Goal: Task Accomplishment & Management: Use online tool/utility

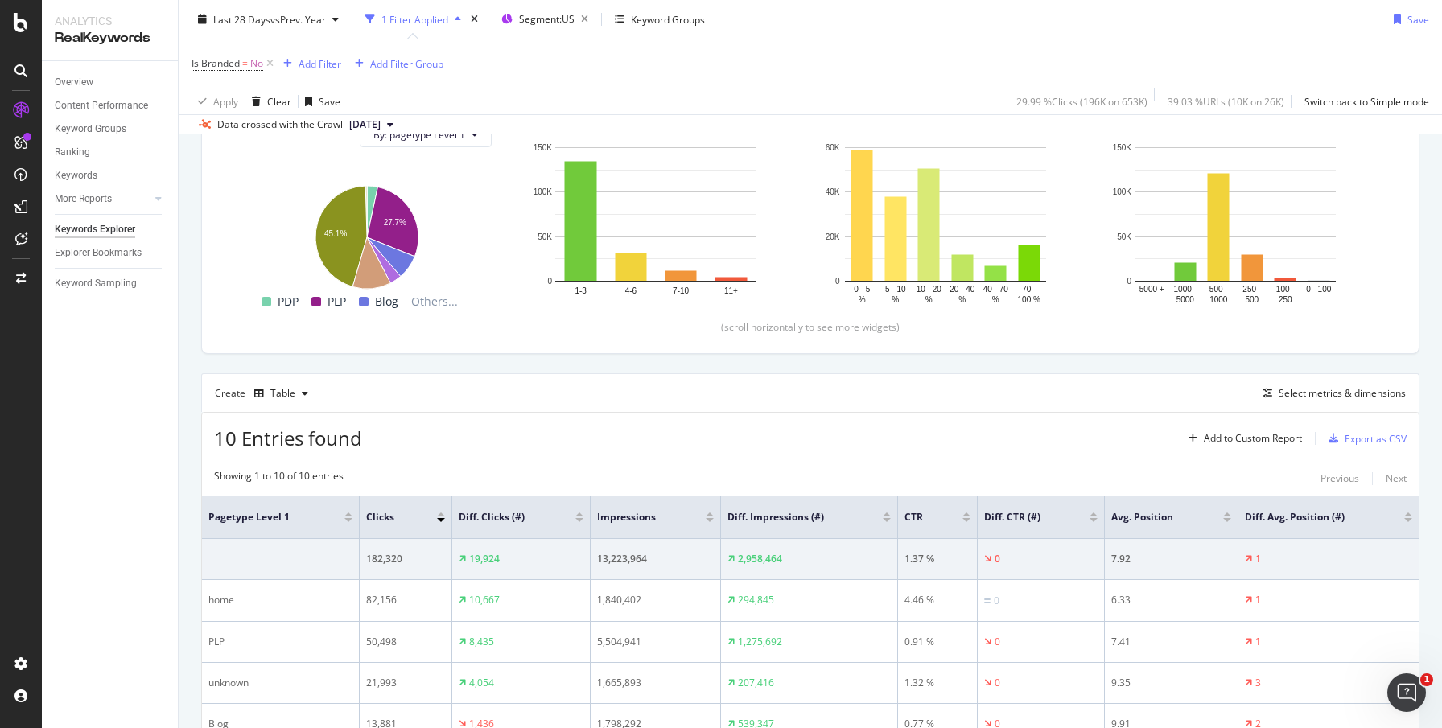
scroll to position [256, 0]
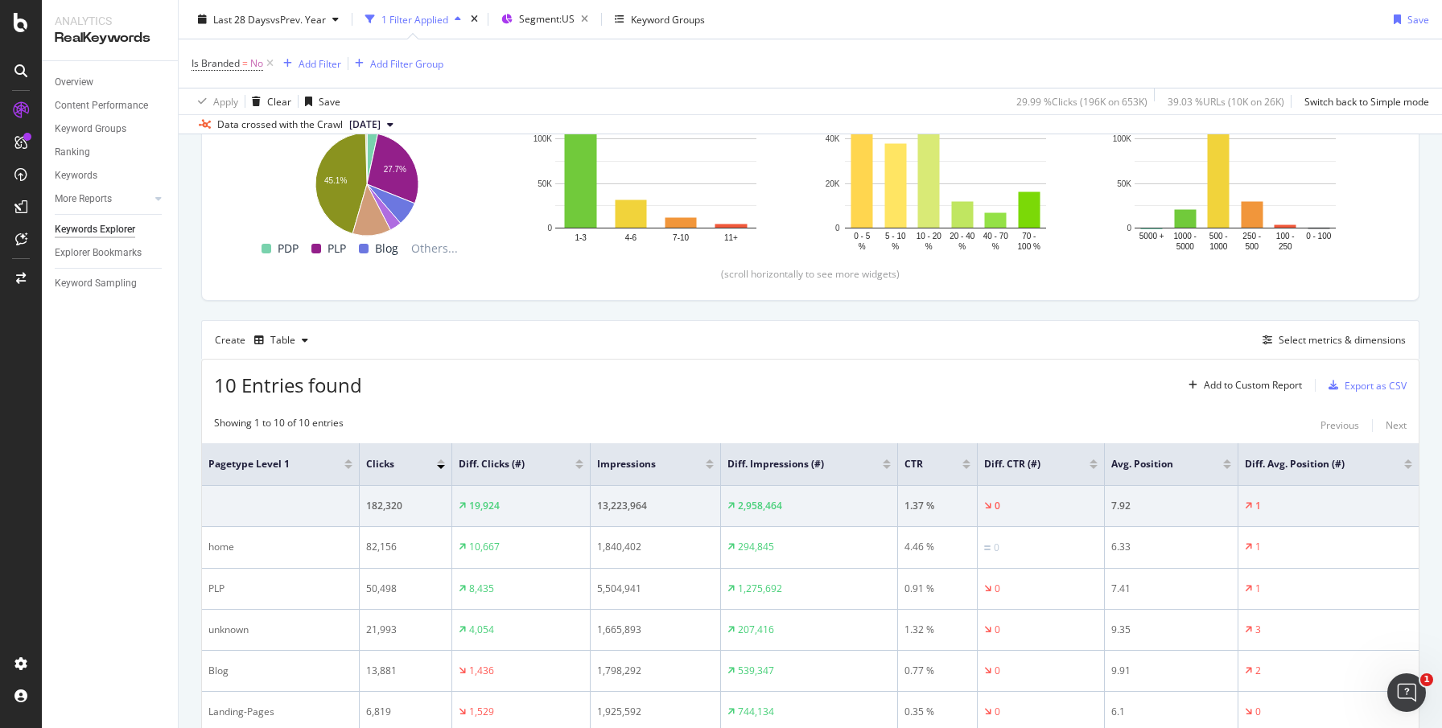
drag, startPoint x: 0, startPoint y: 0, endPoint x: 532, endPoint y: 425, distance: 680.5
click at [532, 425] on div "10 Entries found Add to Custom Report Export as CSV Showing 1 to 10 of 10 entri…" at bounding box center [810, 668] width 1218 height 618
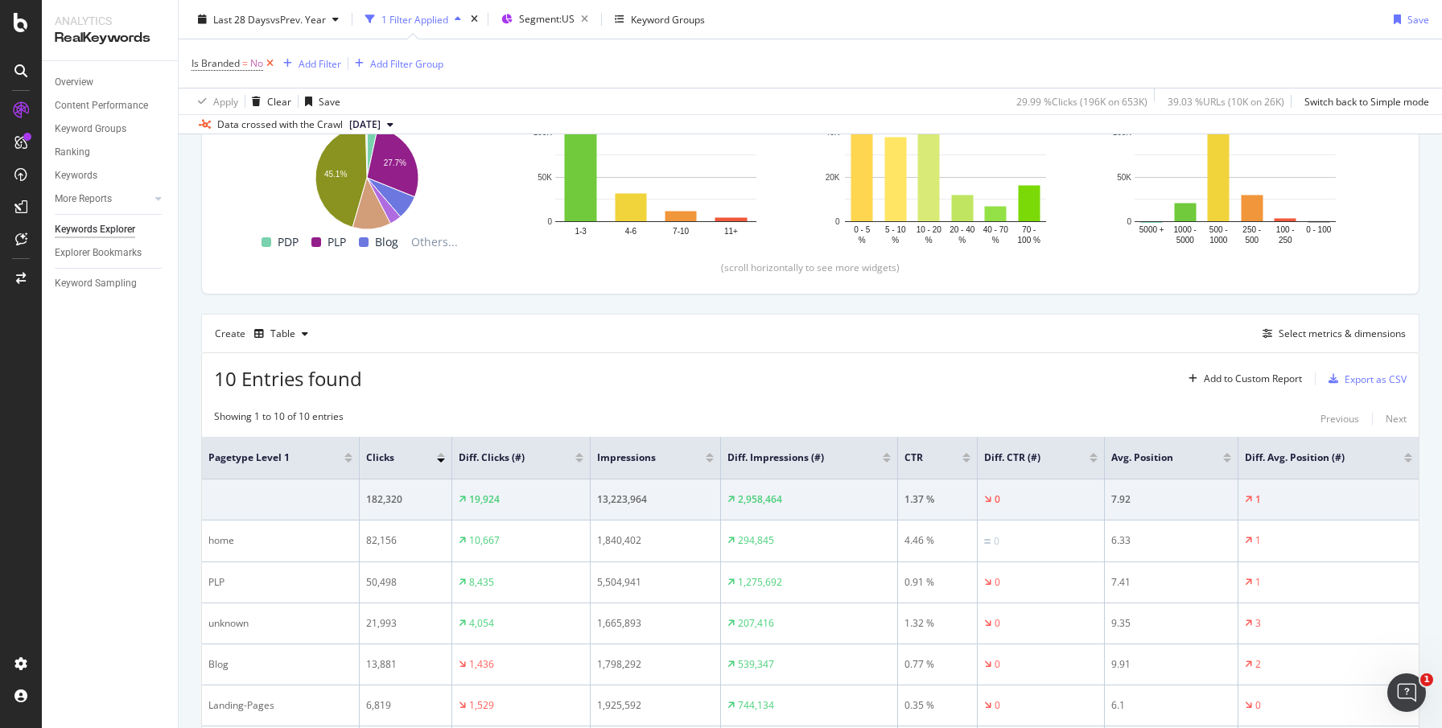
click at [272, 67] on icon at bounding box center [270, 64] width 14 height 16
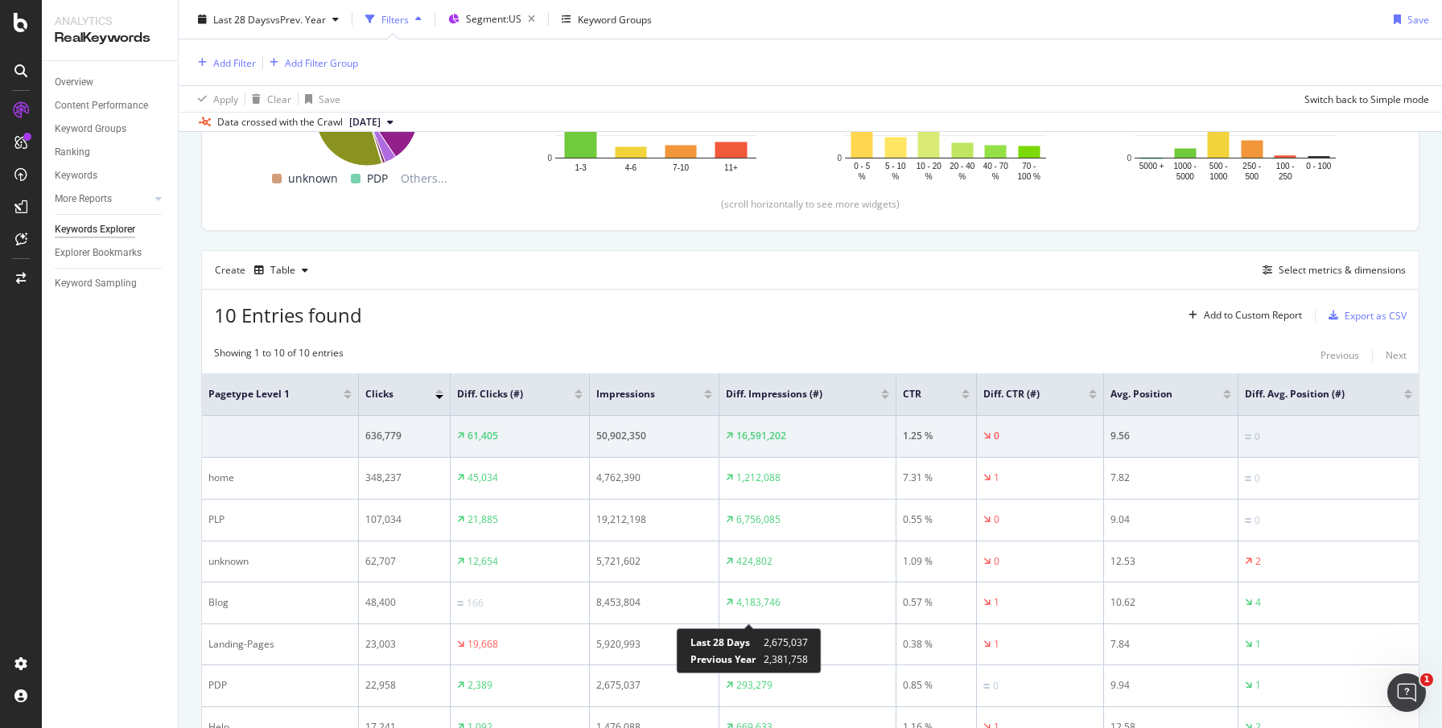
scroll to position [561, 0]
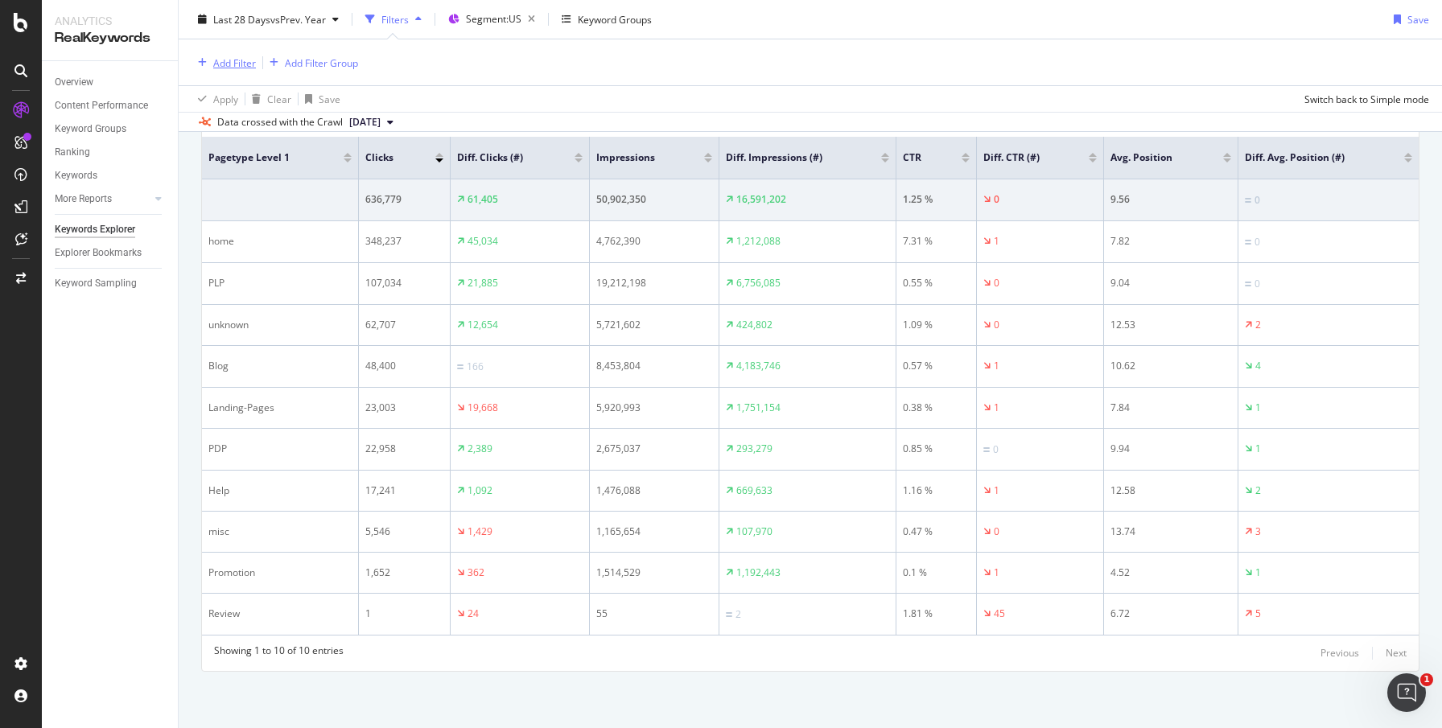
click at [222, 63] on div "Add Filter" at bounding box center [234, 63] width 43 height 14
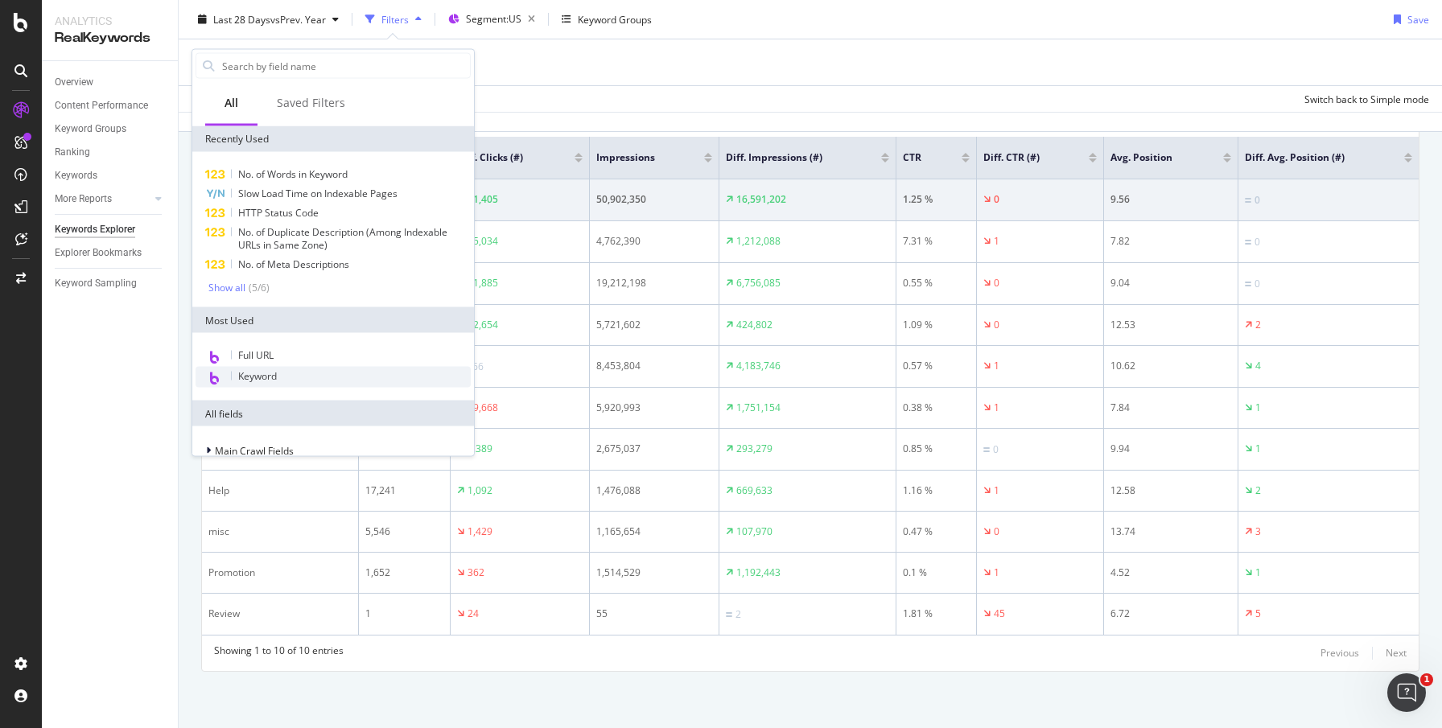
click at [264, 374] on span "Keyword" at bounding box center [257, 376] width 39 height 14
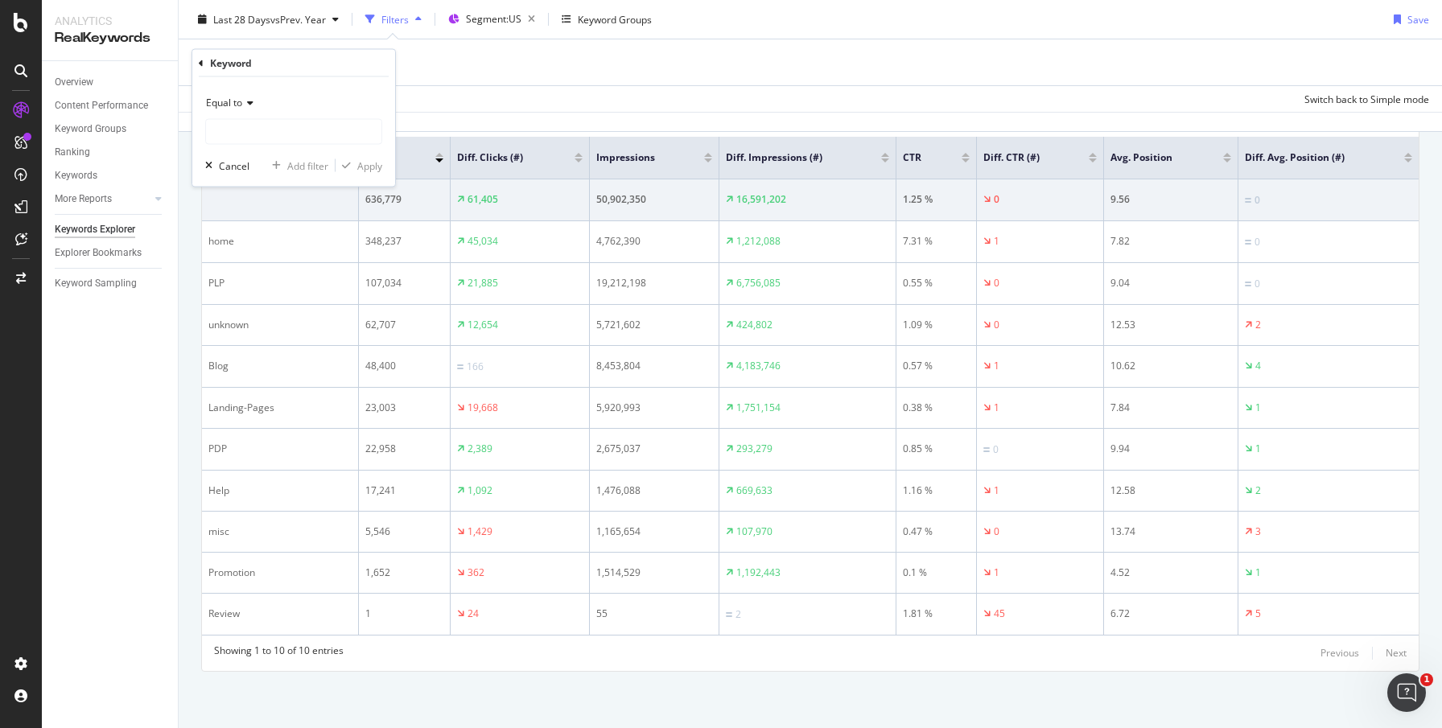
click at [253, 99] on div "Equal to" at bounding box center [293, 103] width 177 height 26
click at [283, 96] on div "Equal to" at bounding box center [293, 103] width 177 height 26
click at [202, 66] on icon at bounding box center [201, 63] width 5 height 10
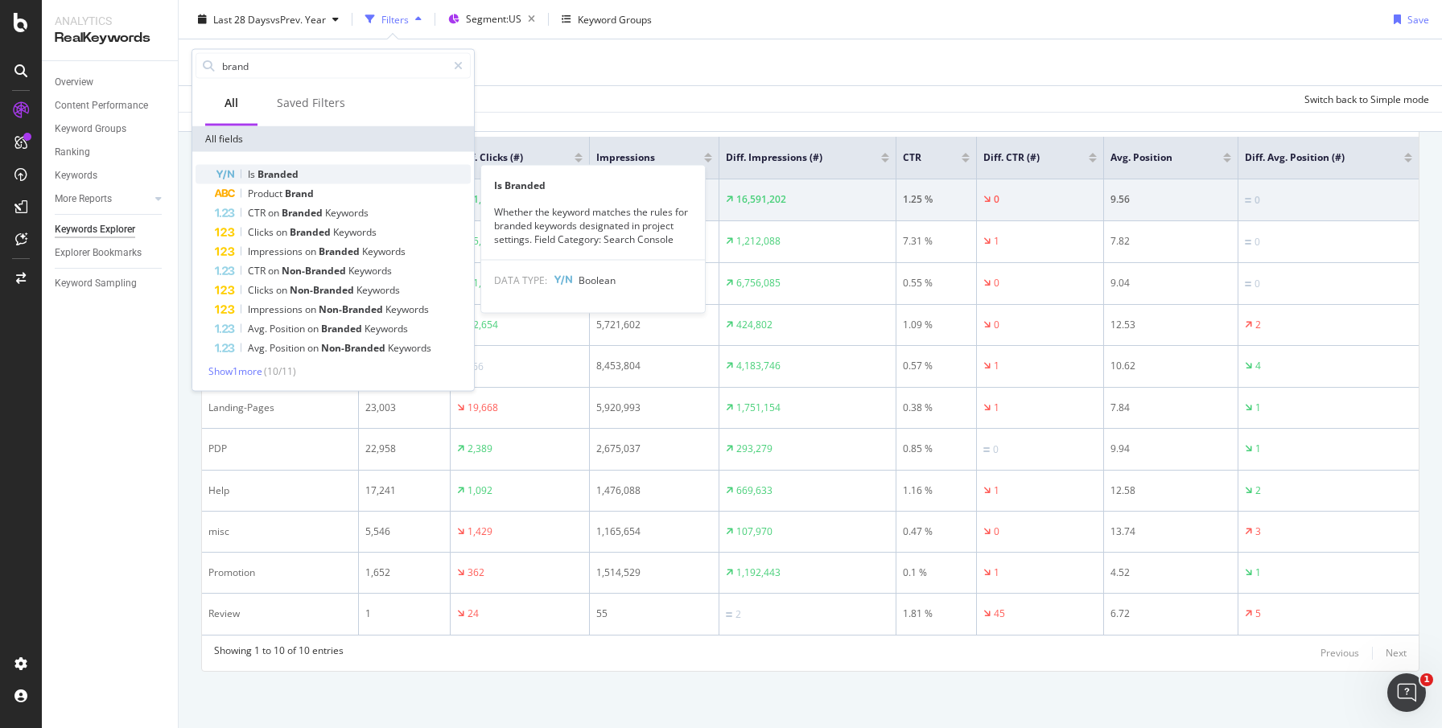
type input "brand"
click at [282, 171] on span "Branded" at bounding box center [277, 174] width 41 height 14
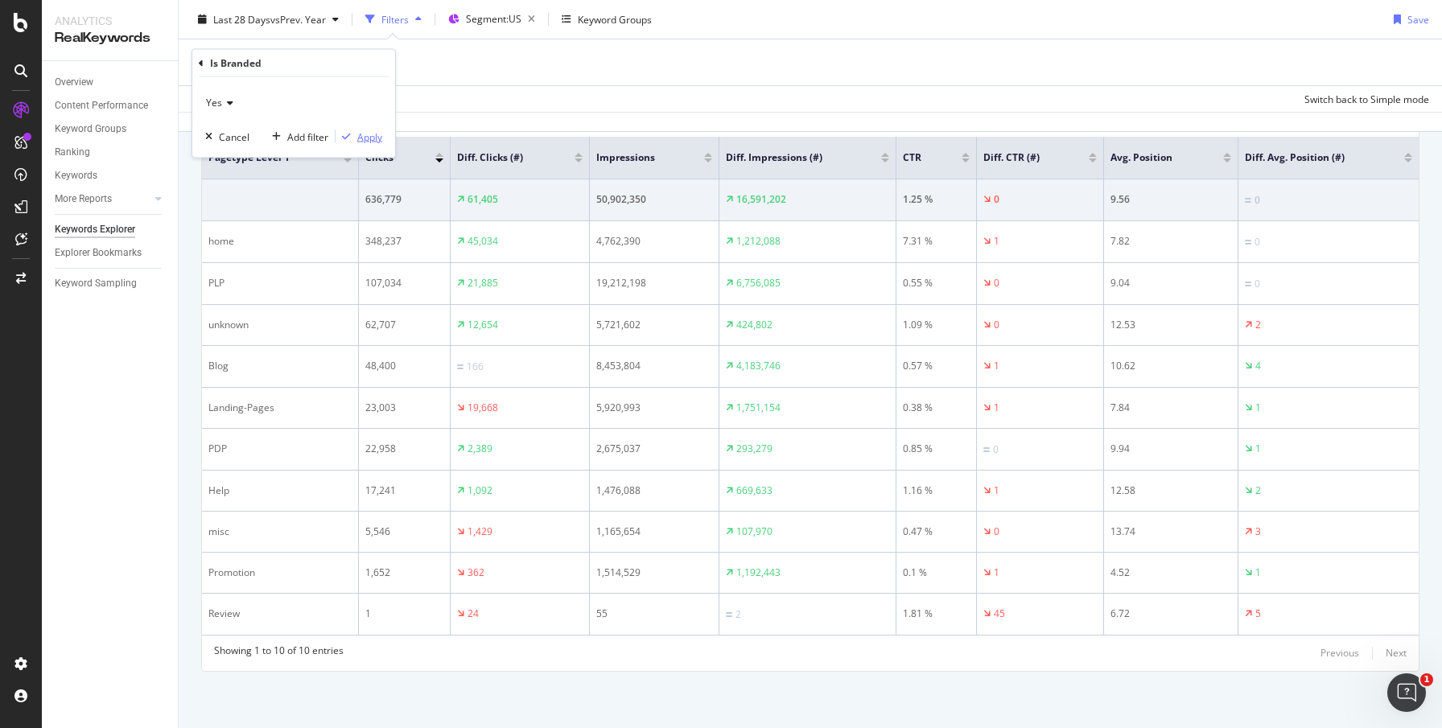
click at [363, 142] on div "Apply" at bounding box center [369, 137] width 25 height 14
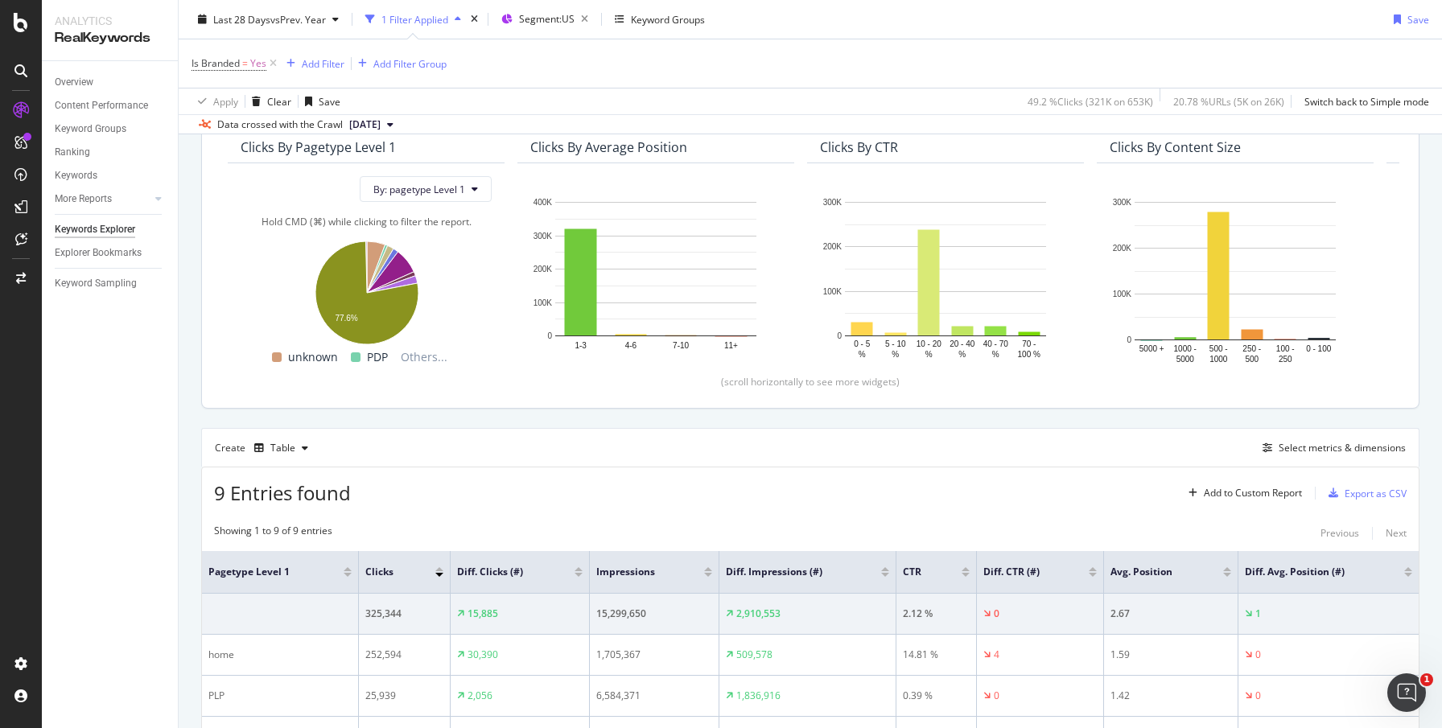
scroll to position [124, 0]
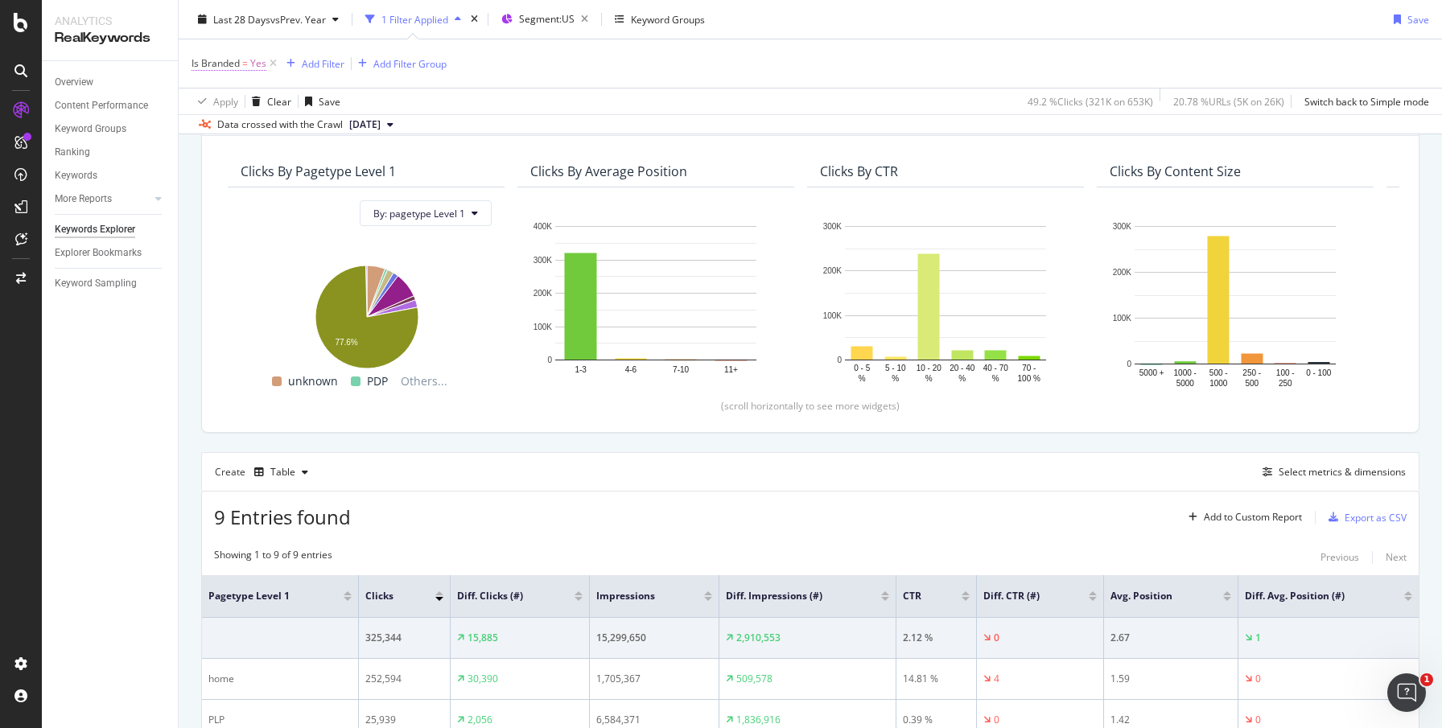
click at [263, 64] on span "Yes" at bounding box center [258, 63] width 16 height 23
click at [222, 101] on icon at bounding box center [227, 102] width 11 height 10
click at [221, 154] on span "No" at bounding box center [219, 156] width 13 height 14
click at [366, 134] on div "Apply" at bounding box center [369, 136] width 25 height 14
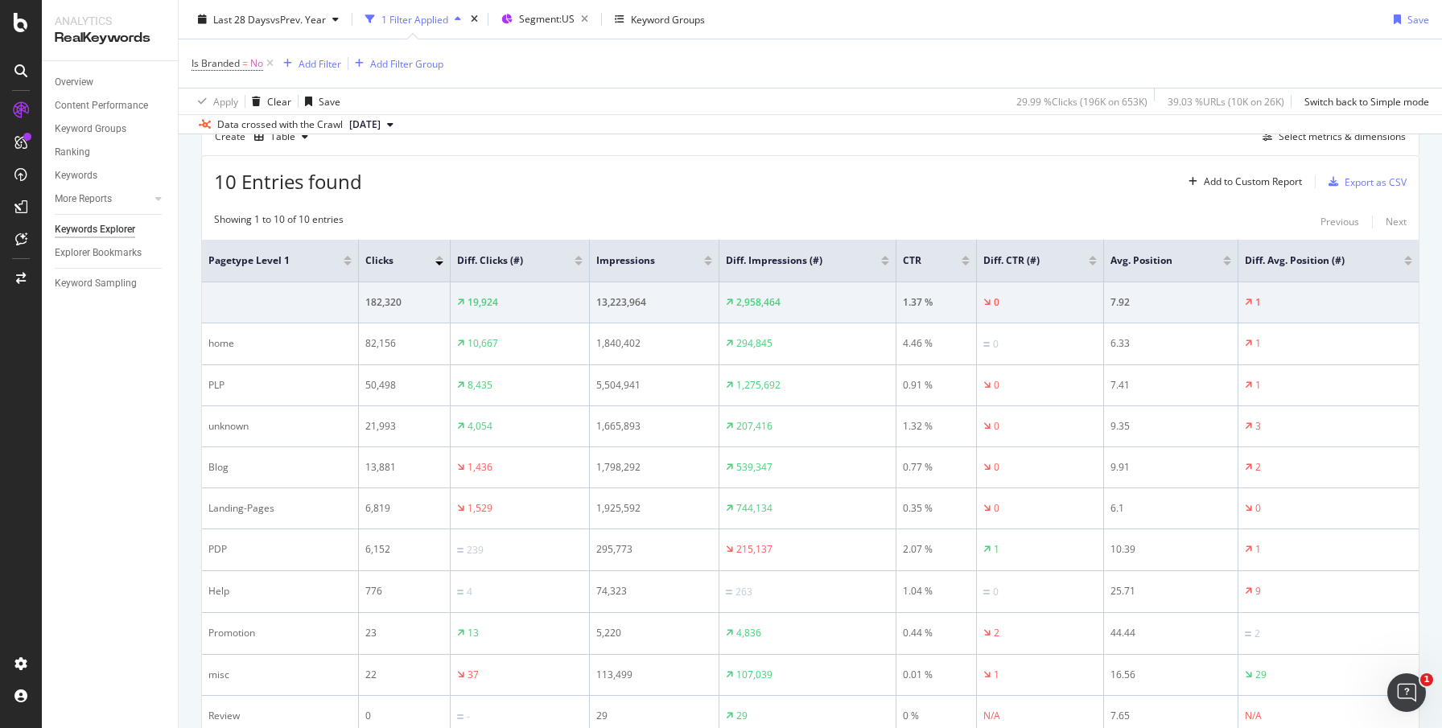
scroll to position [409, 0]
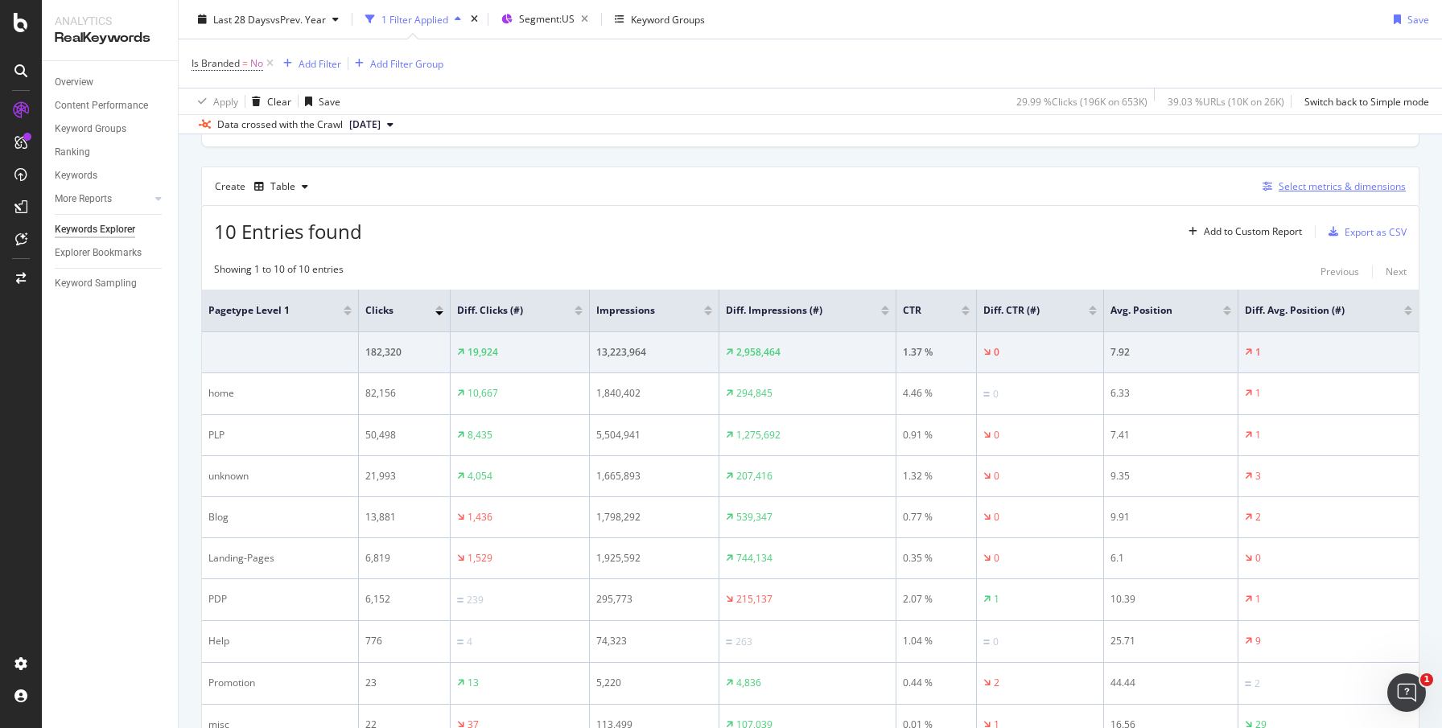
click at [1321, 185] on div "Select metrics & dimensions" at bounding box center [1341, 186] width 127 height 14
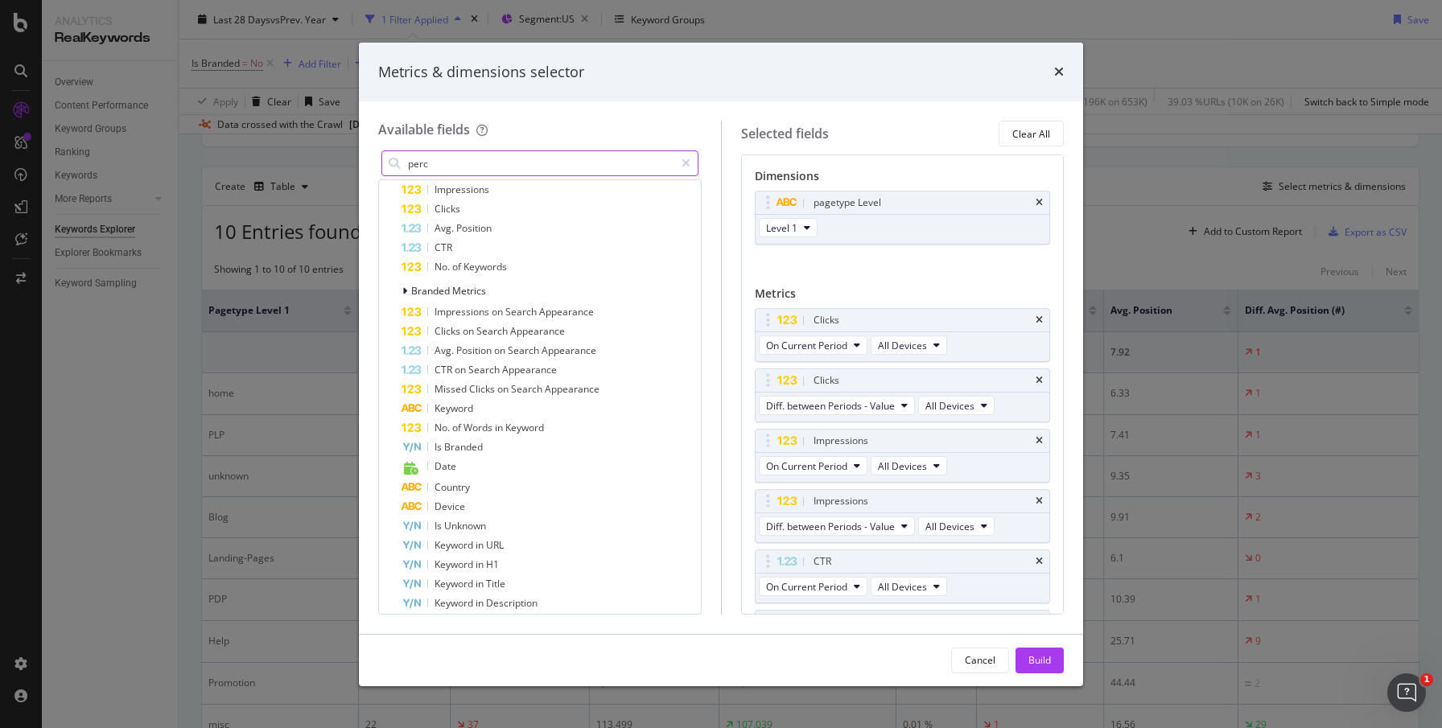
scroll to position [0, 0]
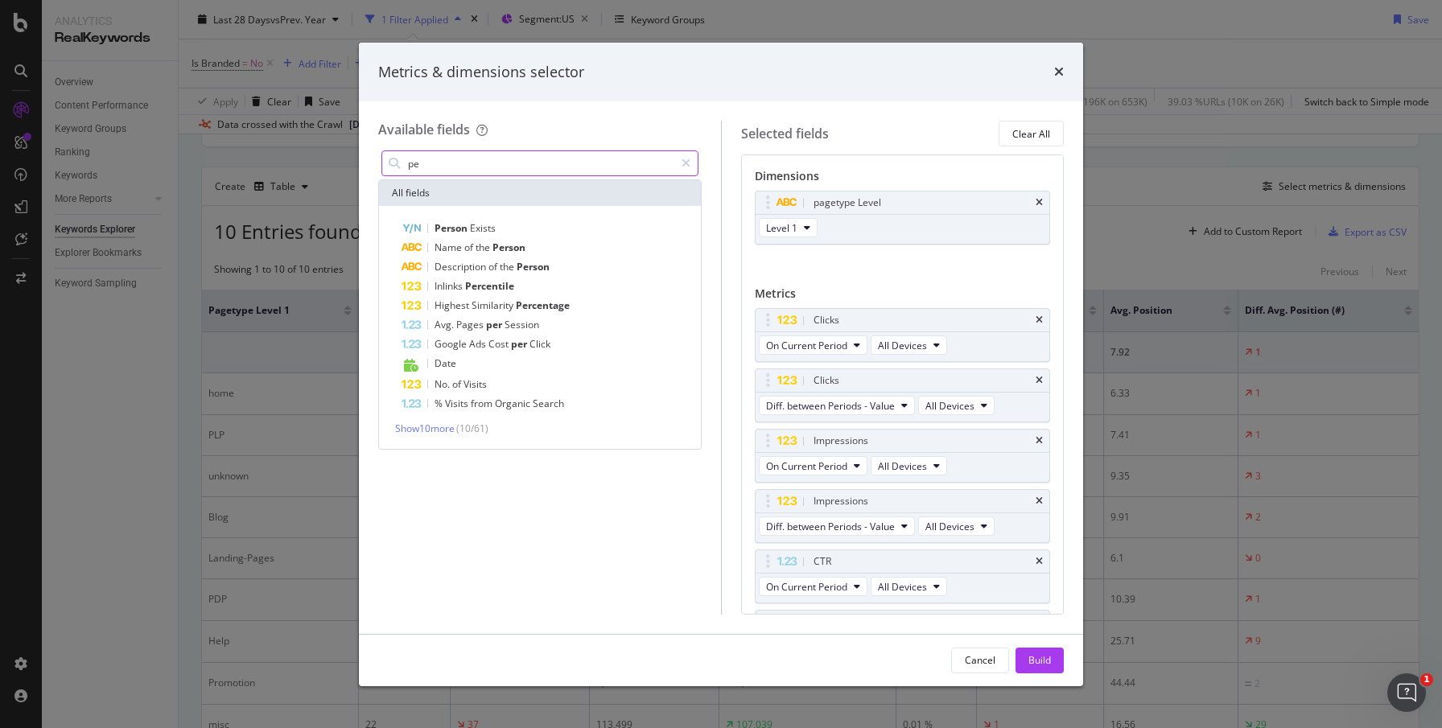
type input "p"
type input "h"
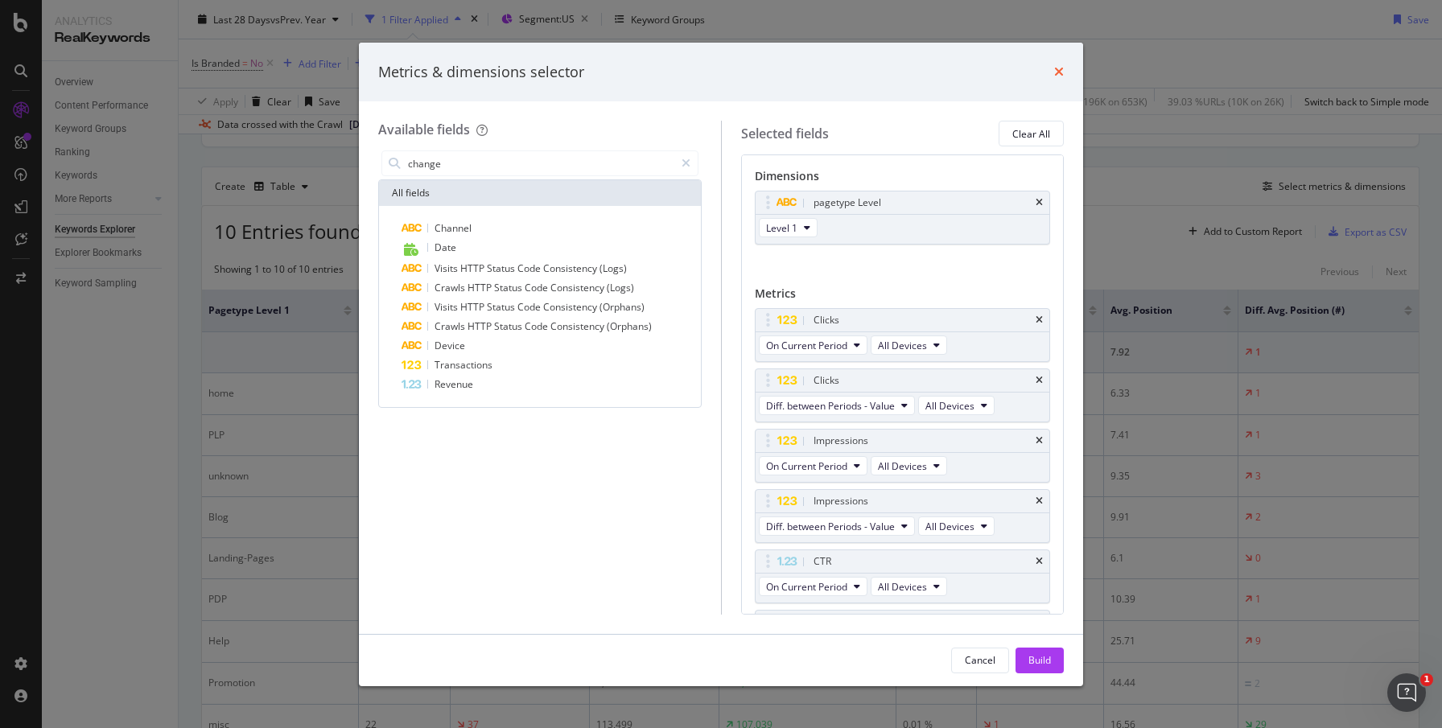
type input "change"
click at [1055, 75] on icon "times" at bounding box center [1059, 71] width 10 height 13
